Goal: Book appointment/travel/reservation

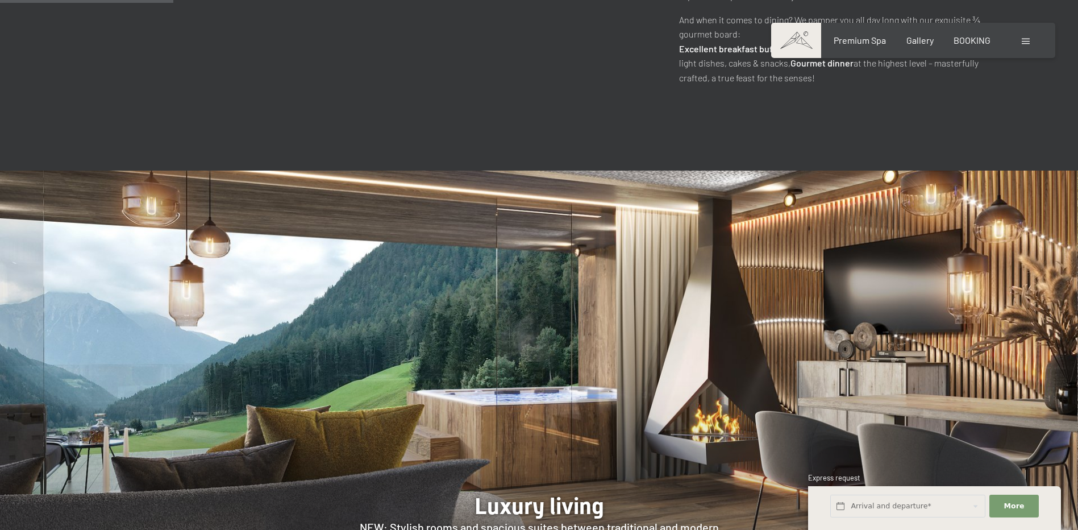
scroll to position [1023, 0]
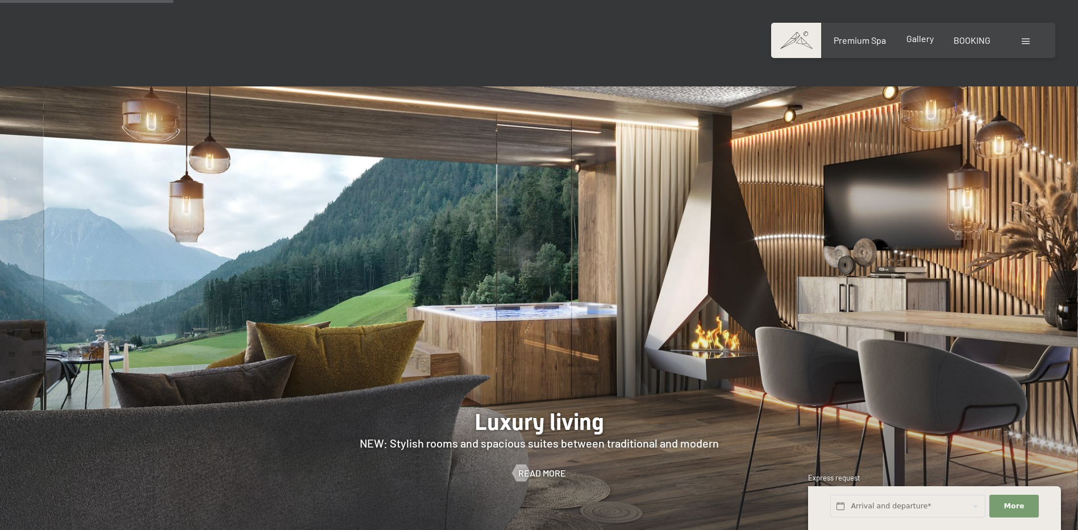
click at [926, 39] on span "Gallery" at bounding box center [920, 38] width 27 height 11
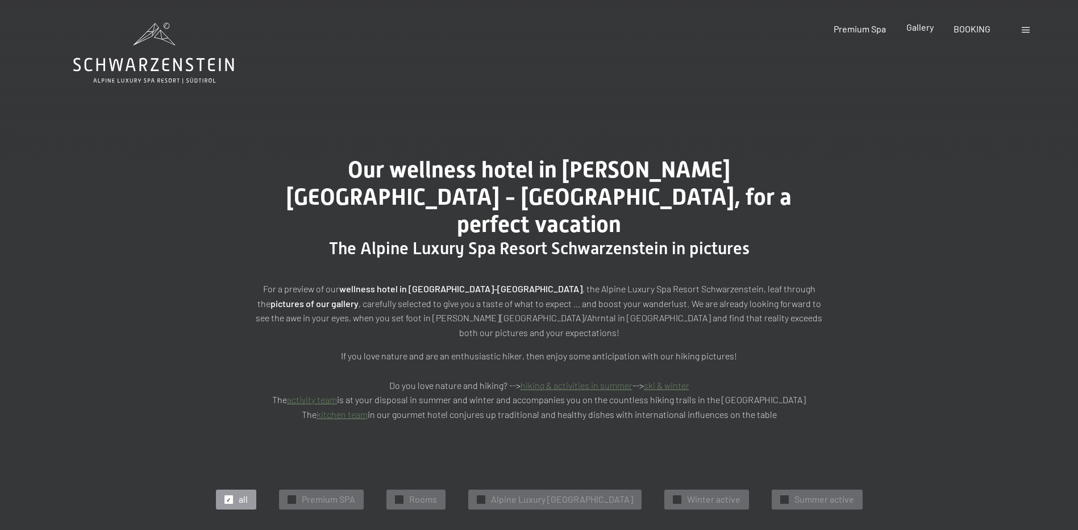
drag, startPoint x: 929, startPoint y: 31, endPoint x: 920, endPoint y: 34, distance: 10.1
click at [929, 31] on span "Gallery" at bounding box center [920, 27] width 27 height 11
click at [916, 26] on span "Gallery" at bounding box center [920, 27] width 27 height 11
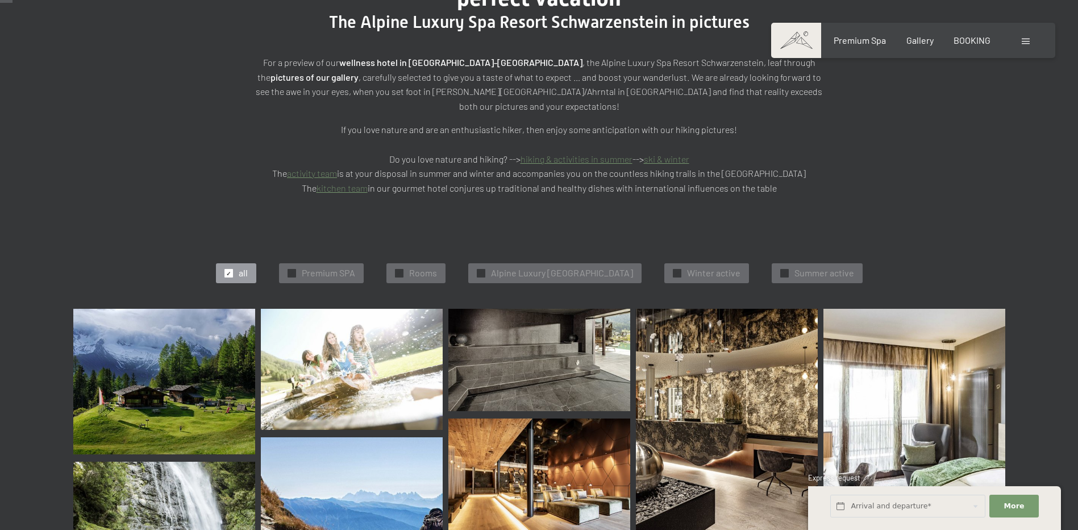
scroll to position [227, 0]
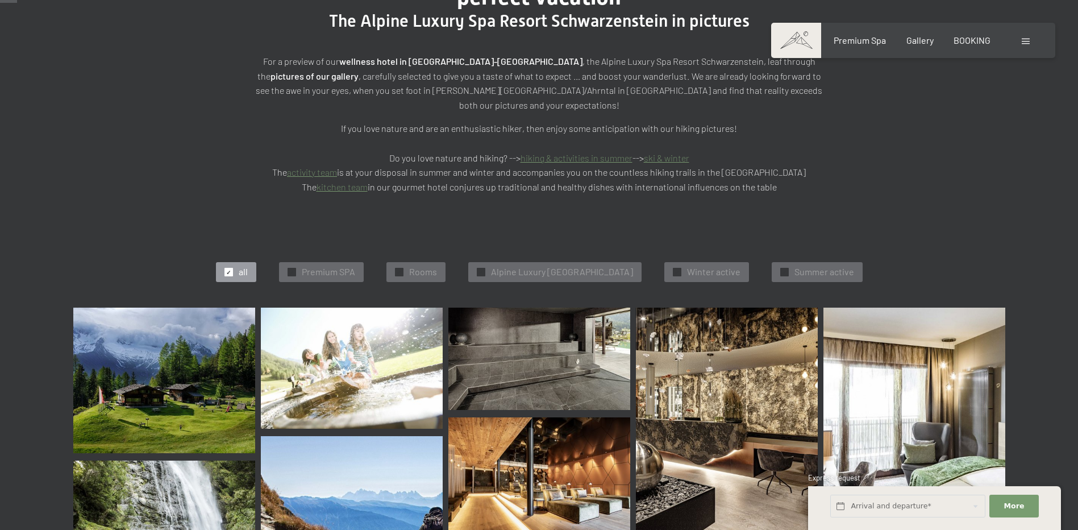
click at [215, 337] on img at bounding box center [164, 381] width 182 height 146
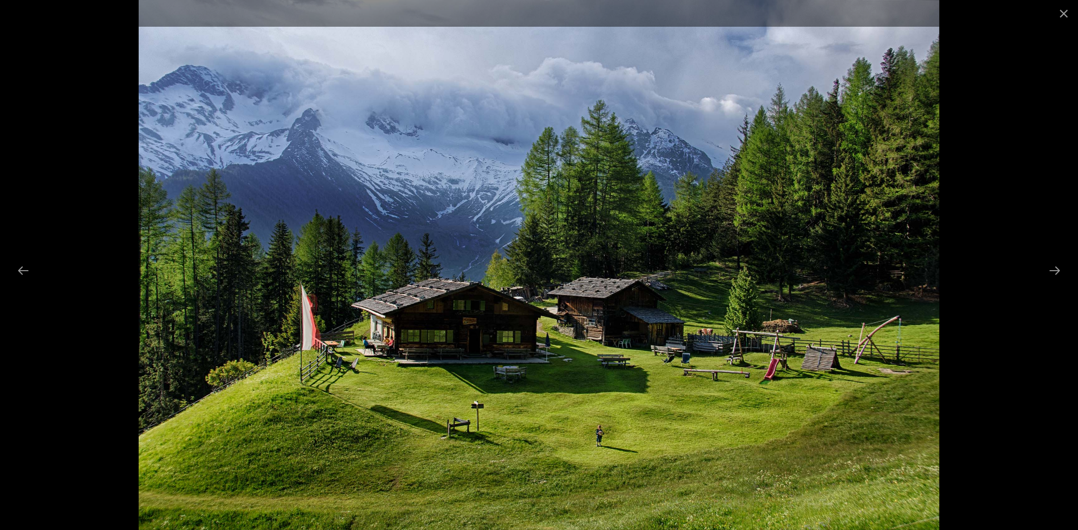
drag, startPoint x: 846, startPoint y: 273, endPoint x: 635, endPoint y: 274, distance: 210.9
click at [641, 275] on img at bounding box center [539, 265] width 800 height 530
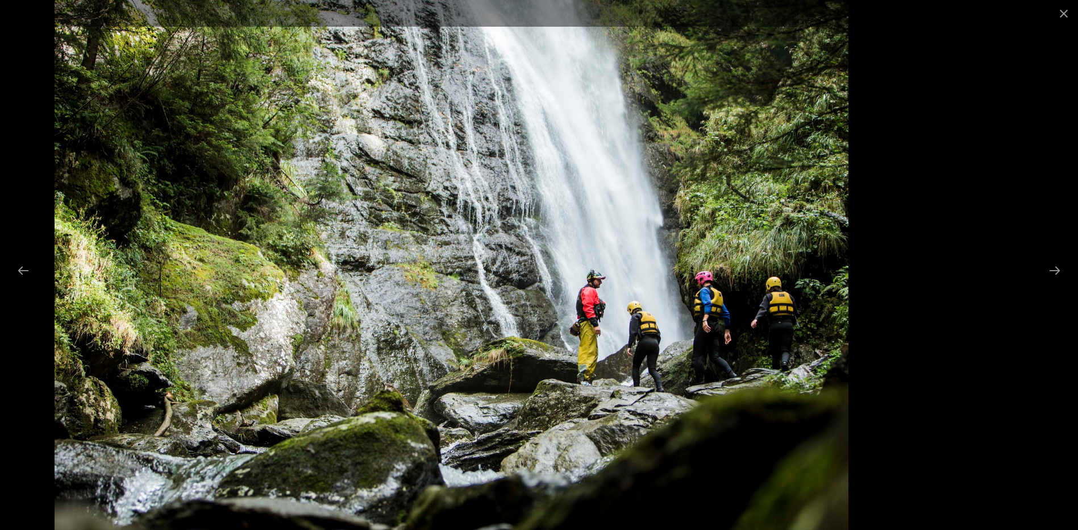
drag, startPoint x: 799, startPoint y: 238, endPoint x: 422, endPoint y: 141, distance: 388.6
click at [475, 178] on img at bounding box center [452, 265] width 795 height 530
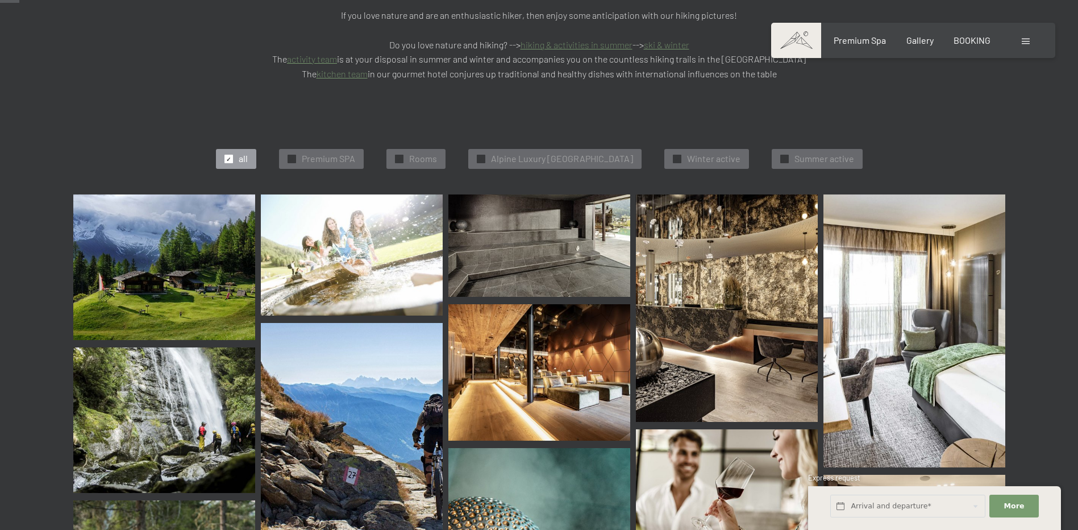
scroll to position [341, 0]
click at [600, 194] on img at bounding box center [540, 245] width 182 height 102
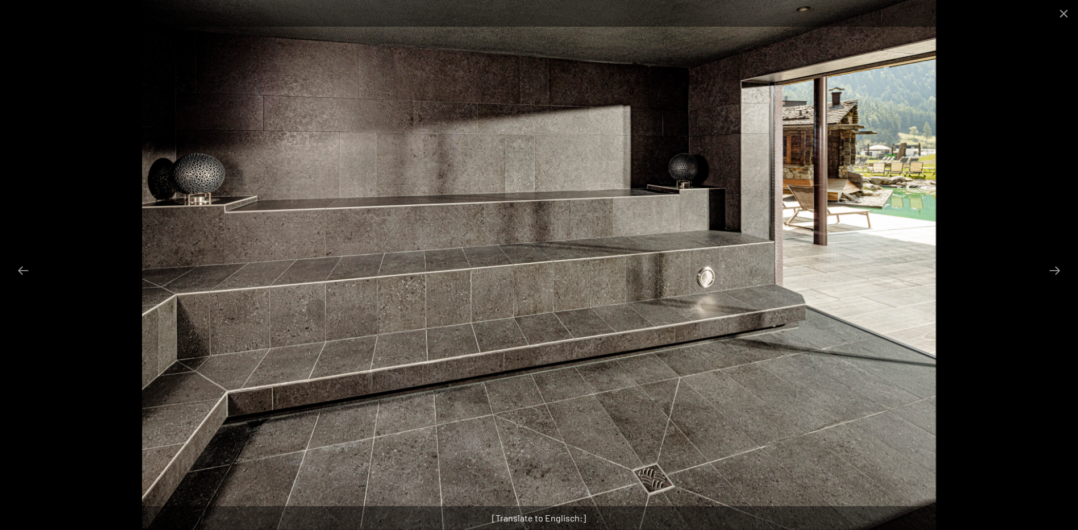
drag, startPoint x: 841, startPoint y: 232, endPoint x: 93, endPoint y: 211, distance: 747.9
click at [142, 217] on img at bounding box center [539, 265] width 795 height 530
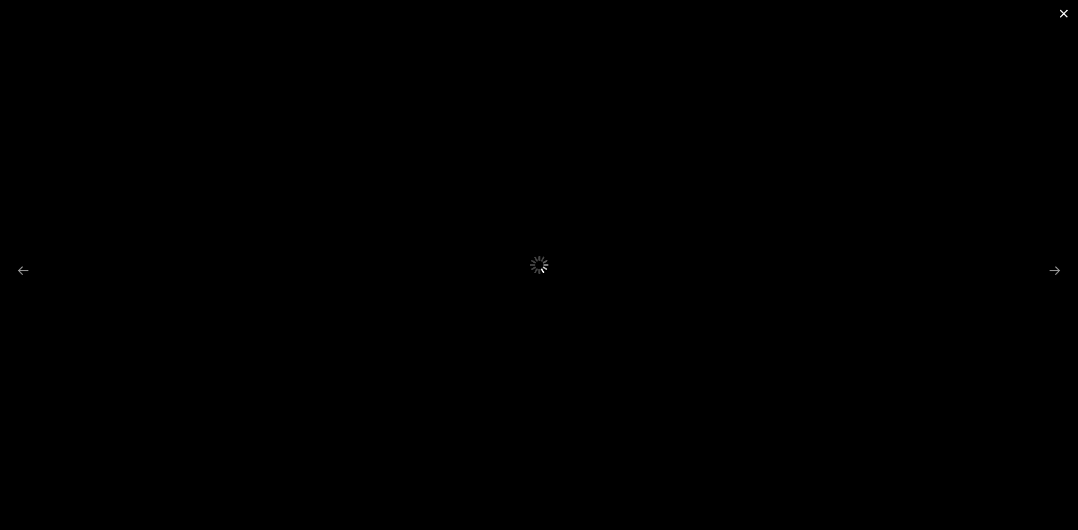
click at [1065, 15] on button "Close gallery" at bounding box center [1064, 13] width 28 height 27
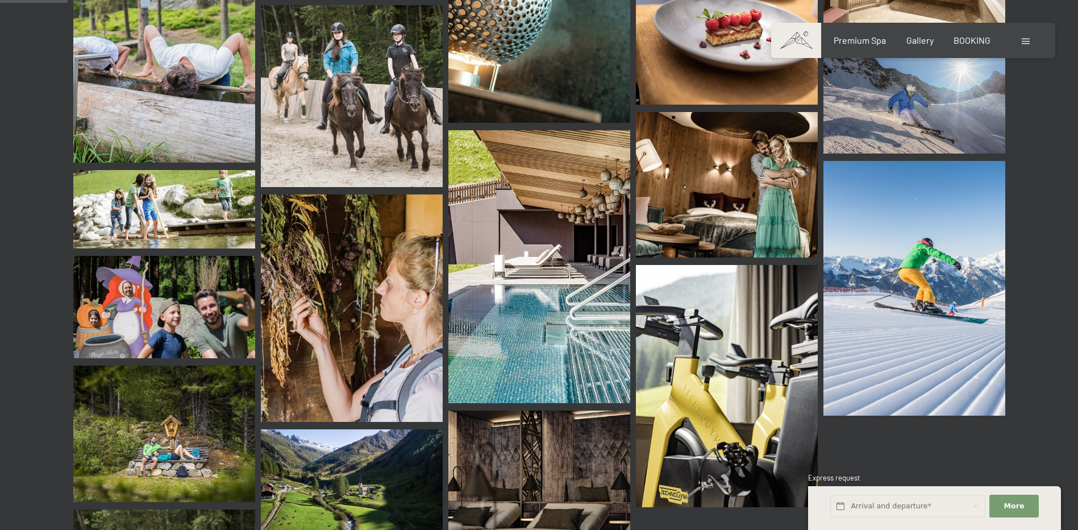
scroll to position [910, 0]
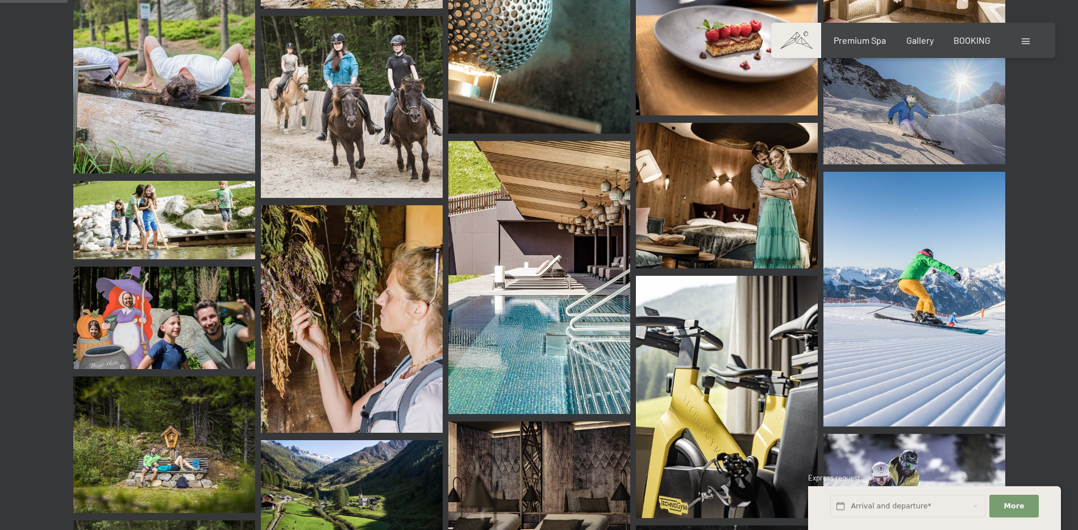
click at [866, 34] on div "Booking Enquiries Premium Spa Gallery BOOKING DE IT EN Vouchers Gallery Enquiri…" at bounding box center [913, 40] width 239 height 13
click at [865, 39] on span "Premium Spa" at bounding box center [860, 38] width 52 height 11
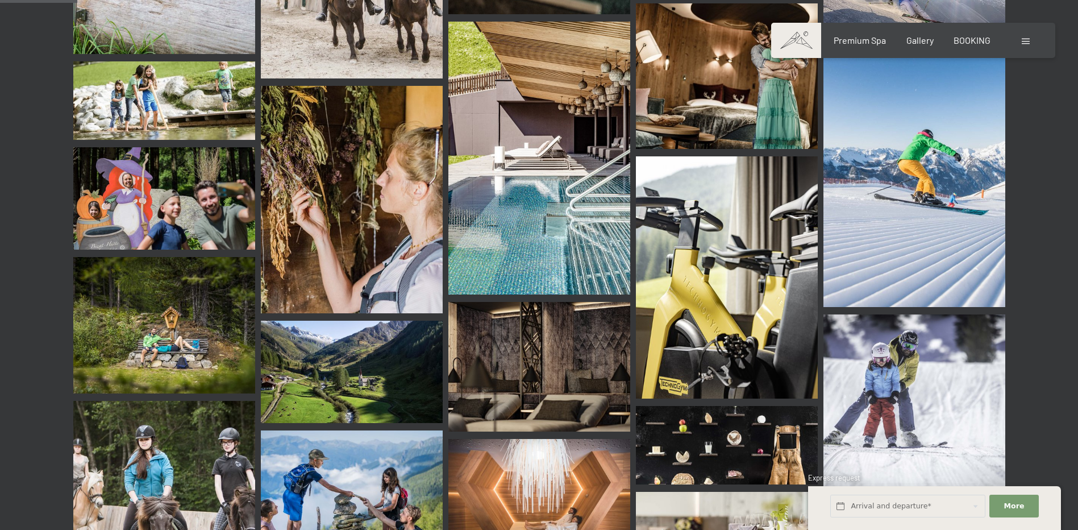
scroll to position [1023, 0]
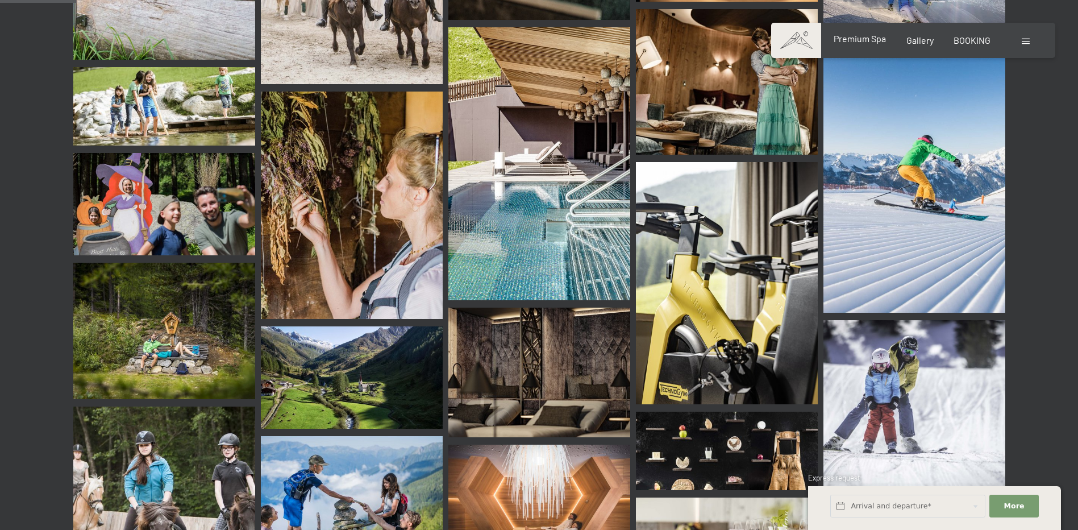
click at [854, 39] on span "Premium Spa" at bounding box center [860, 38] width 52 height 11
click at [921, 47] on div "Booking Enquiries Premium Spa Gallery BOOKING DE IT EN Vouchers Gallery Enquiri…" at bounding box center [913, 40] width 239 height 13
click at [973, 34] on div "Booking Enquiries Premium Spa Gallery BOOKING DE IT EN Vouchers Gallery Enquiri…" at bounding box center [913, 40] width 239 height 13
click at [977, 39] on span "BOOKING" at bounding box center [972, 38] width 37 height 11
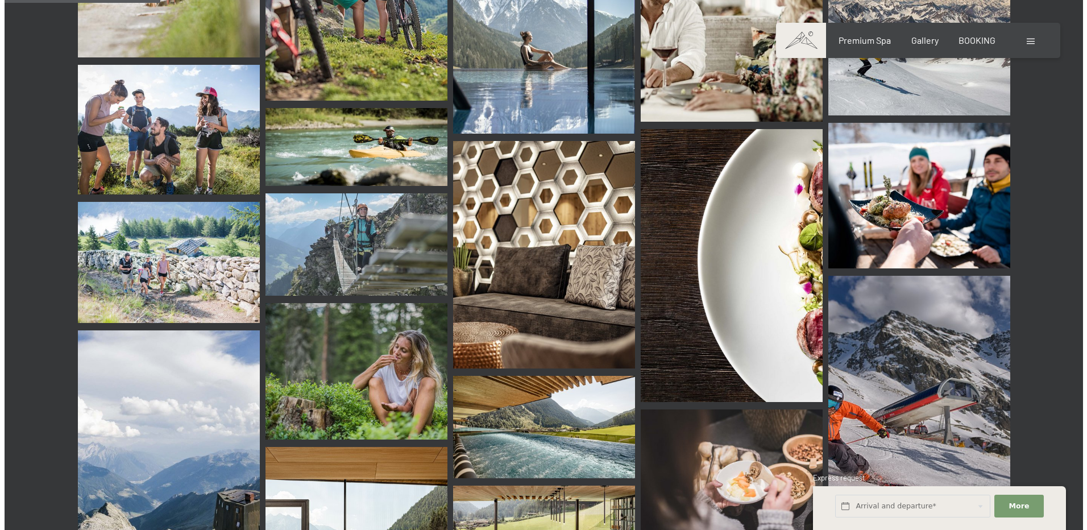
scroll to position [2103, 0]
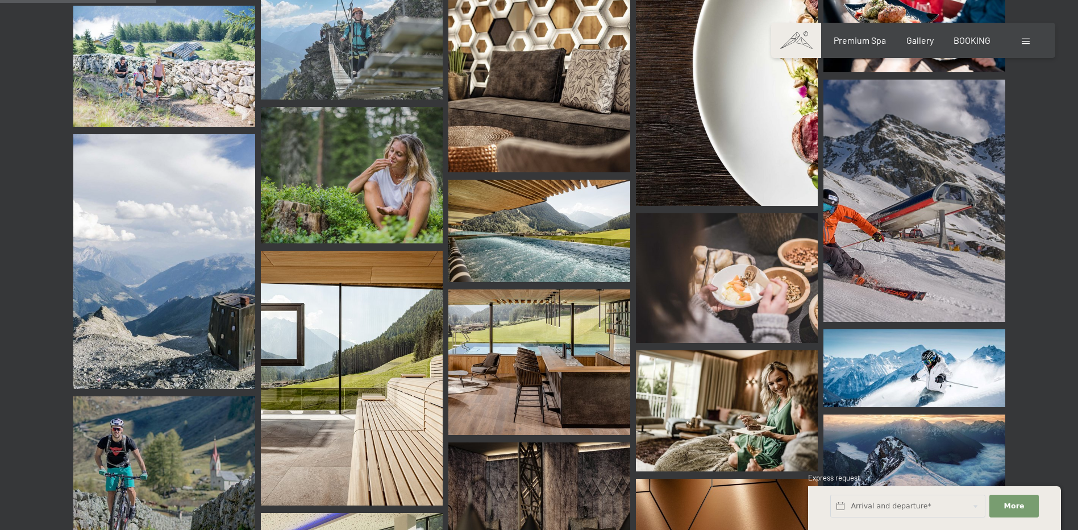
click at [971, 47] on div "Booking Enquiries Premium Spa Gallery BOOKING DE IT EN Vouchers Gallery Enquiri…" at bounding box center [913, 40] width 239 height 13
click at [977, 47] on div "Booking Enquiries Premium Spa Gallery BOOKING DE IT EN Vouchers Gallery Enquiri…" at bounding box center [913, 40] width 239 height 13
click at [1033, 43] on div "Booking Enquiries Premium Spa Gallery BOOKING DE IT EN Vouchers Gallery Enquiri…" at bounding box center [913, 40] width 239 height 13
click at [1030, 42] on div at bounding box center [1027, 40] width 11 height 13
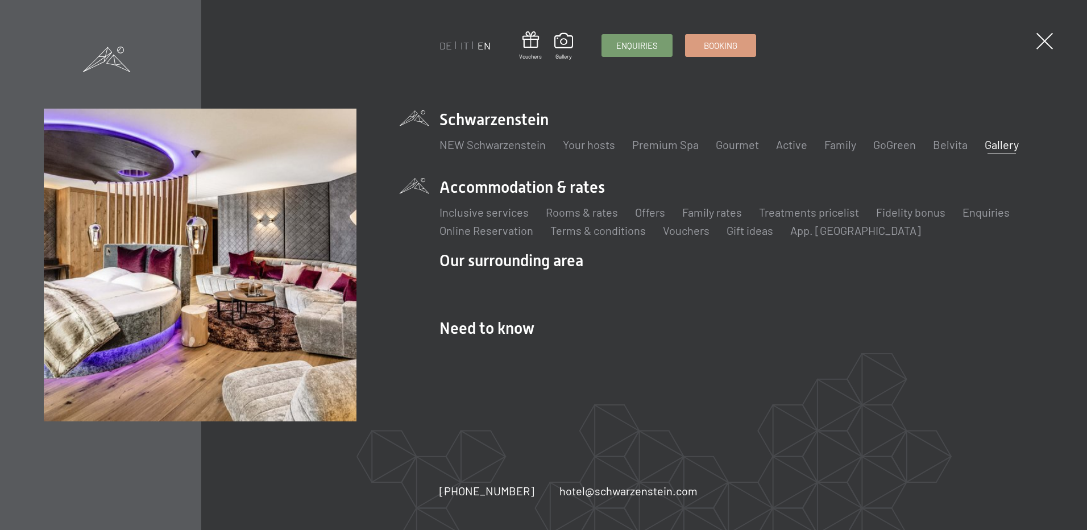
click at [488, 189] on li "Accommodation & rates Inclusive services Rooms & rates List Offers List Family …" at bounding box center [741, 207] width 604 height 62
click at [507, 215] on link "Inclusive services" at bounding box center [483, 212] width 89 height 14
click at [582, 213] on link "Rooms & rates" at bounding box center [582, 212] width 72 height 14
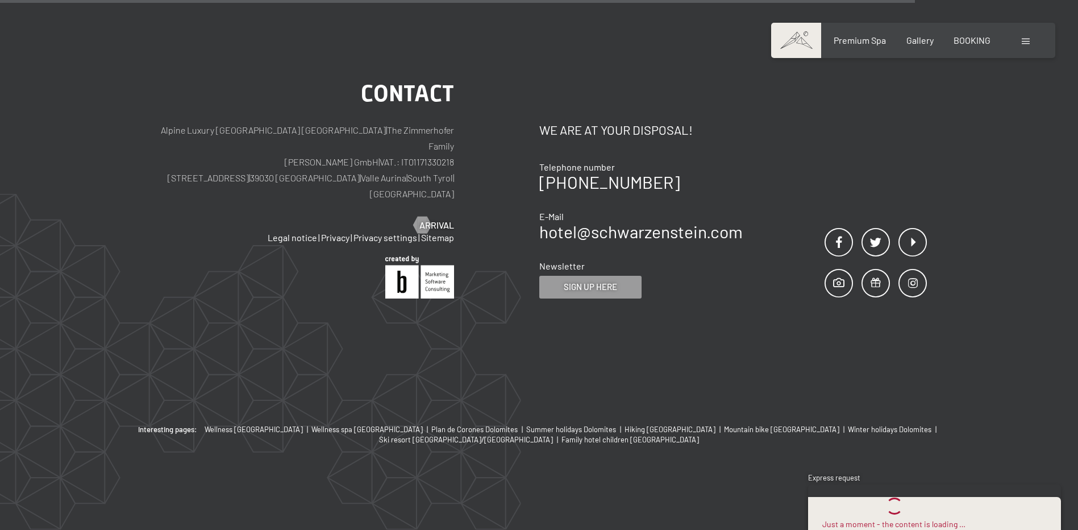
scroll to position [19287, 0]
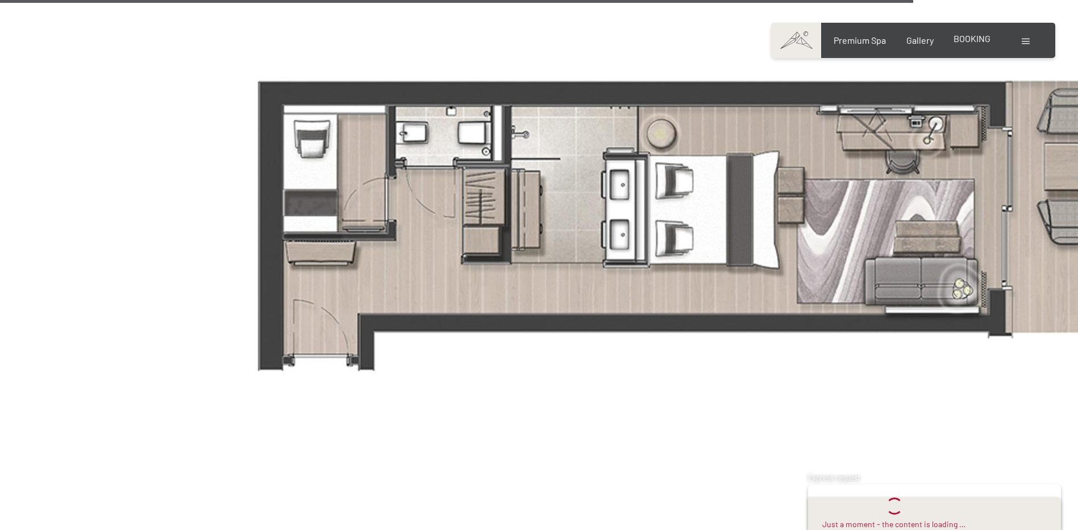
click at [966, 42] on span "BOOKING" at bounding box center [972, 38] width 37 height 11
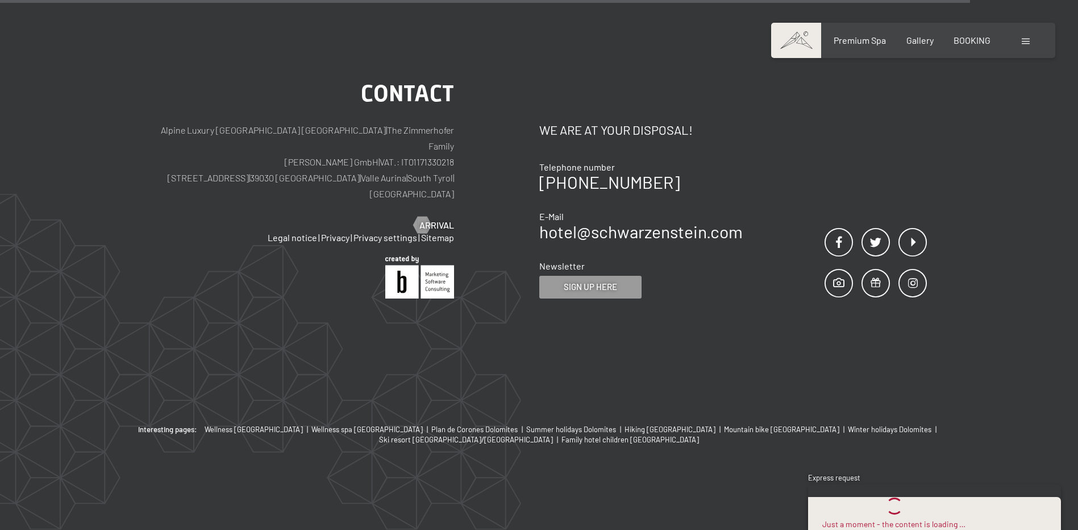
scroll to position [26981, 0]
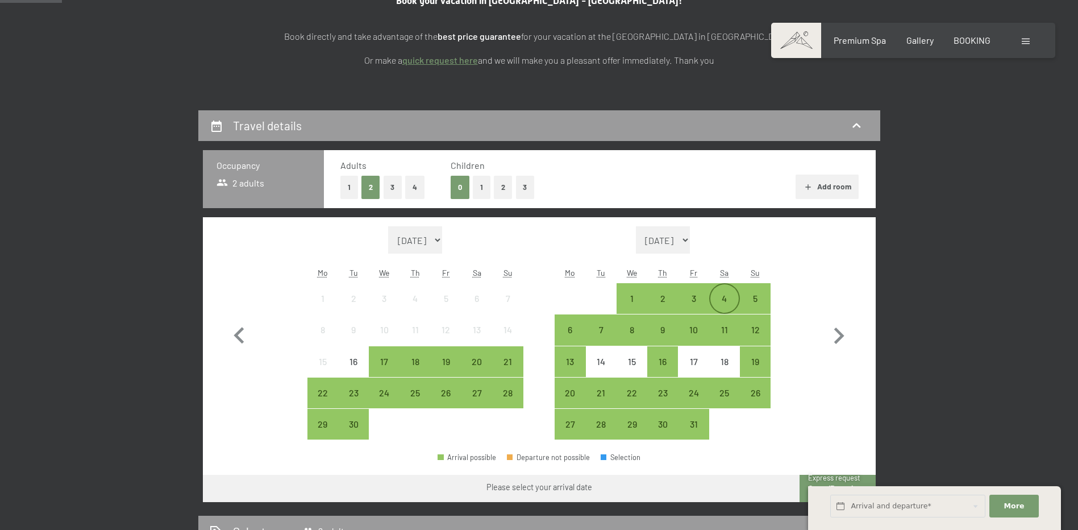
scroll to position [171, 0]
